Goal: Task Accomplishment & Management: Use online tool/utility

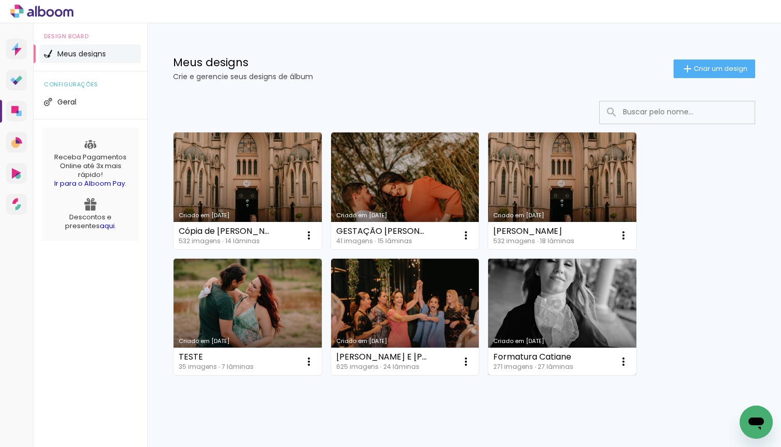
click at [563, 303] on link "Criado em [DATE]" at bounding box center [562, 316] width 148 height 117
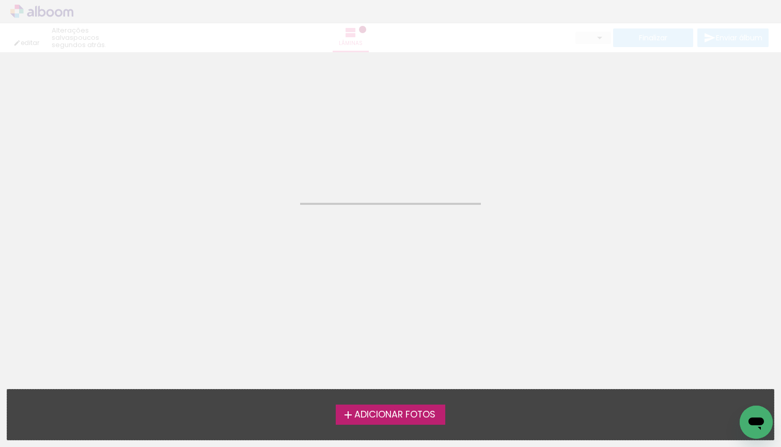
type input "JPG"
type input "Alta, 300 DPI"
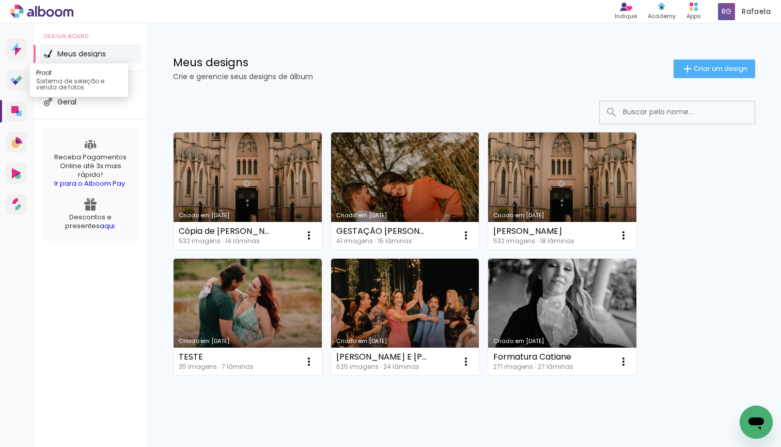
click at [19, 78] on icon at bounding box center [19, 78] width 7 height 7
